Goal: Communication & Community: Answer question/provide support

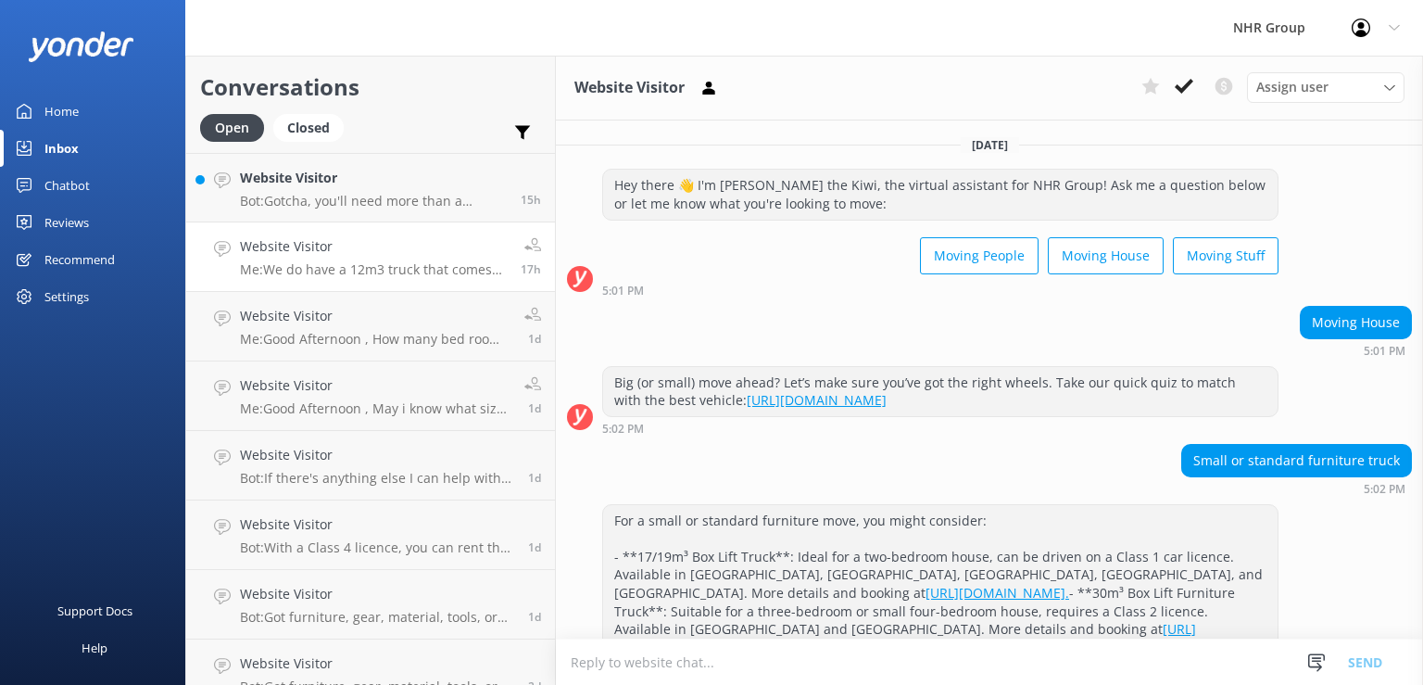
scroll to position [240, 0]
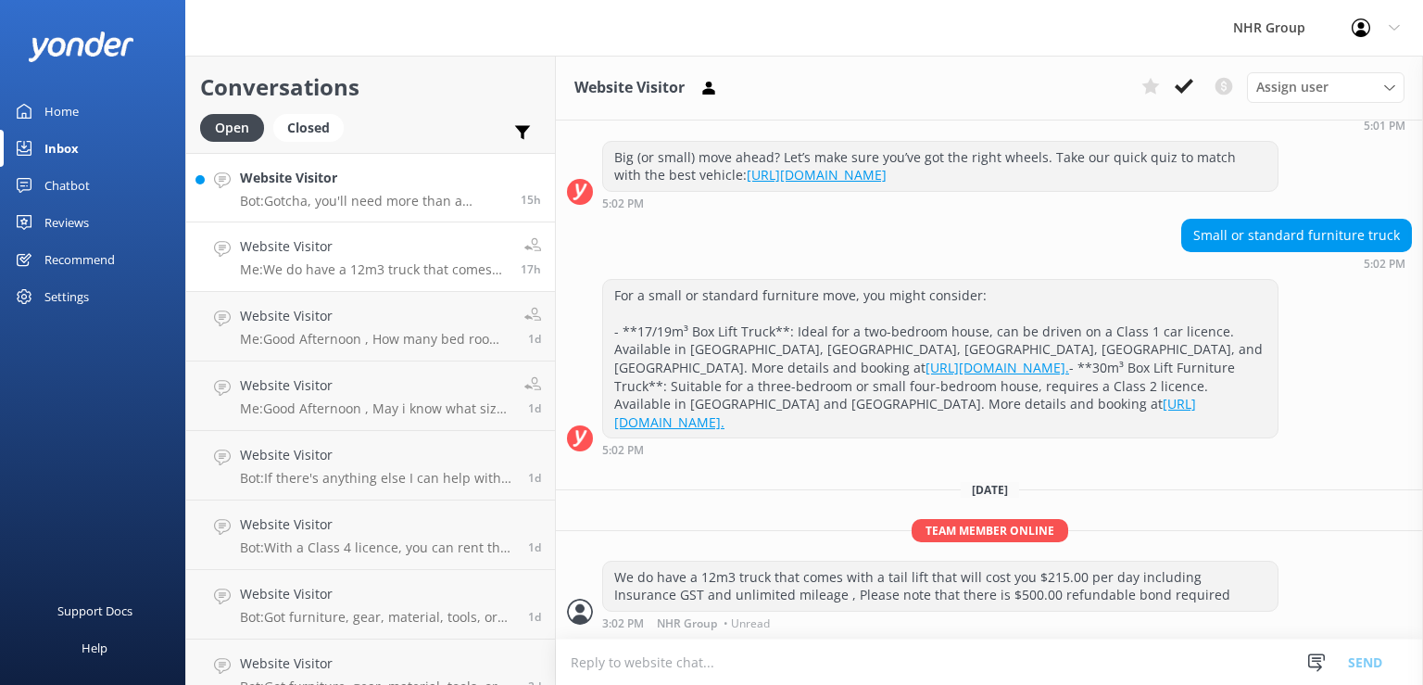
click at [406, 191] on div "Website Visitor Bot: Gotcha, you'll need more than a shoebox on wheels then, he…" at bounding box center [373, 188] width 267 height 40
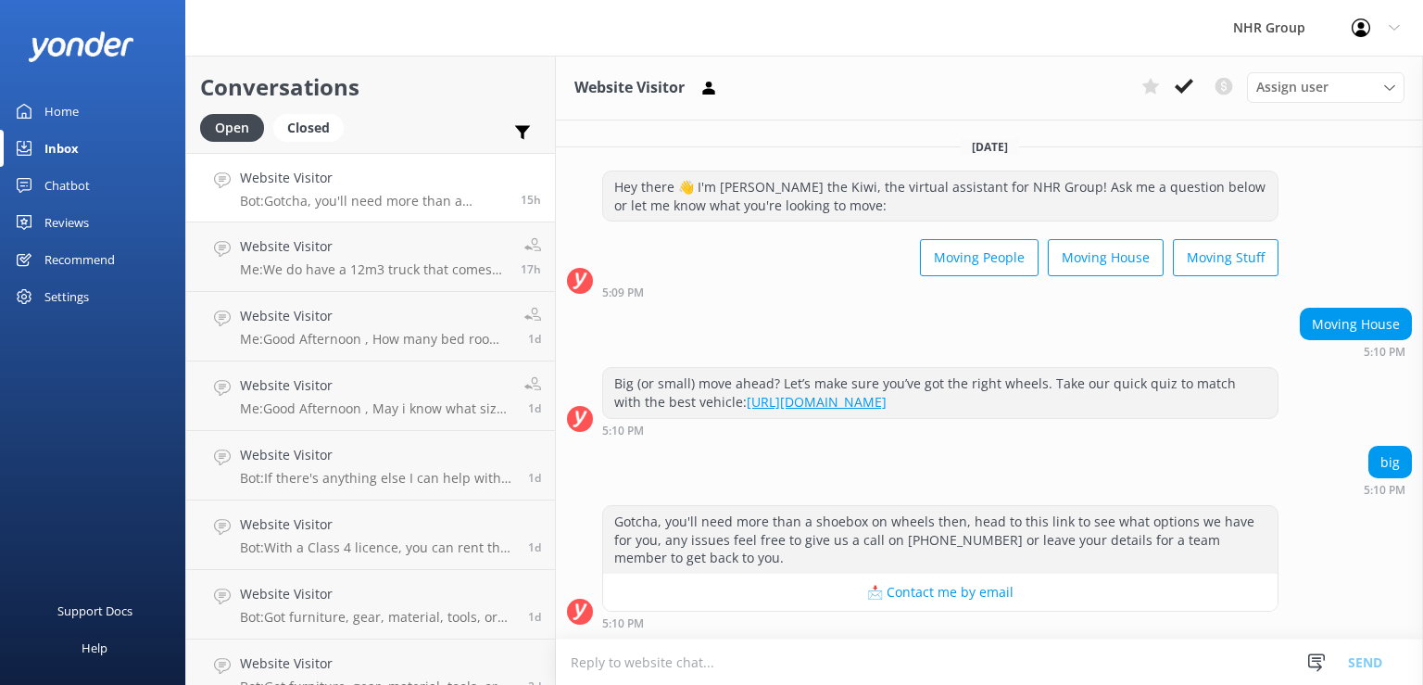
click at [836, 311] on div "Moving House 5:10 PM" at bounding box center [989, 333] width 867 height 51
